Goal: Navigation & Orientation: Find specific page/section

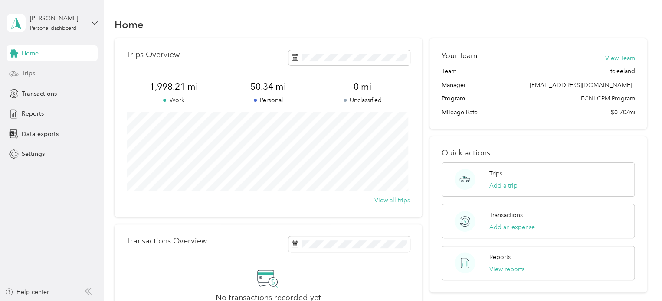
click at [29, 77] on span "Trips" at bounding box center [28, 73] width 13 height 9
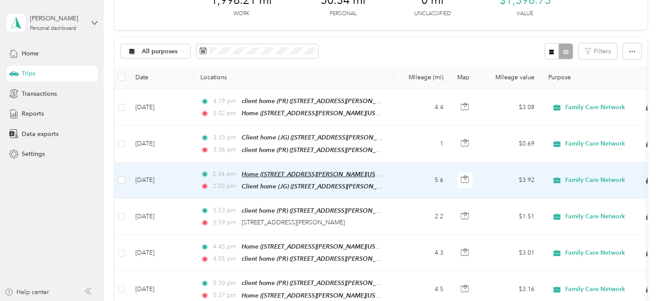
scroll to position [59, 0]
